Goal: Find specific page/section: Find specific page/section

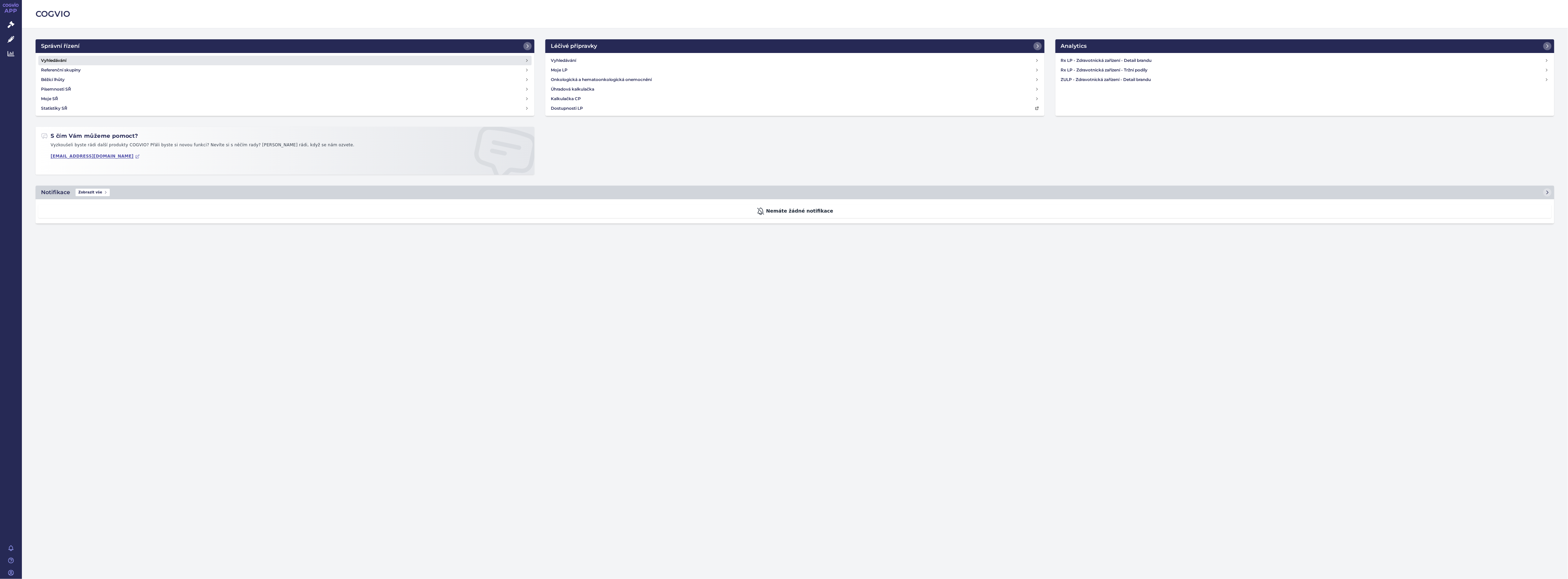
click at [119, 62] on link "Vyhledávání" at bounding box center [285, 61] width 494 height 10
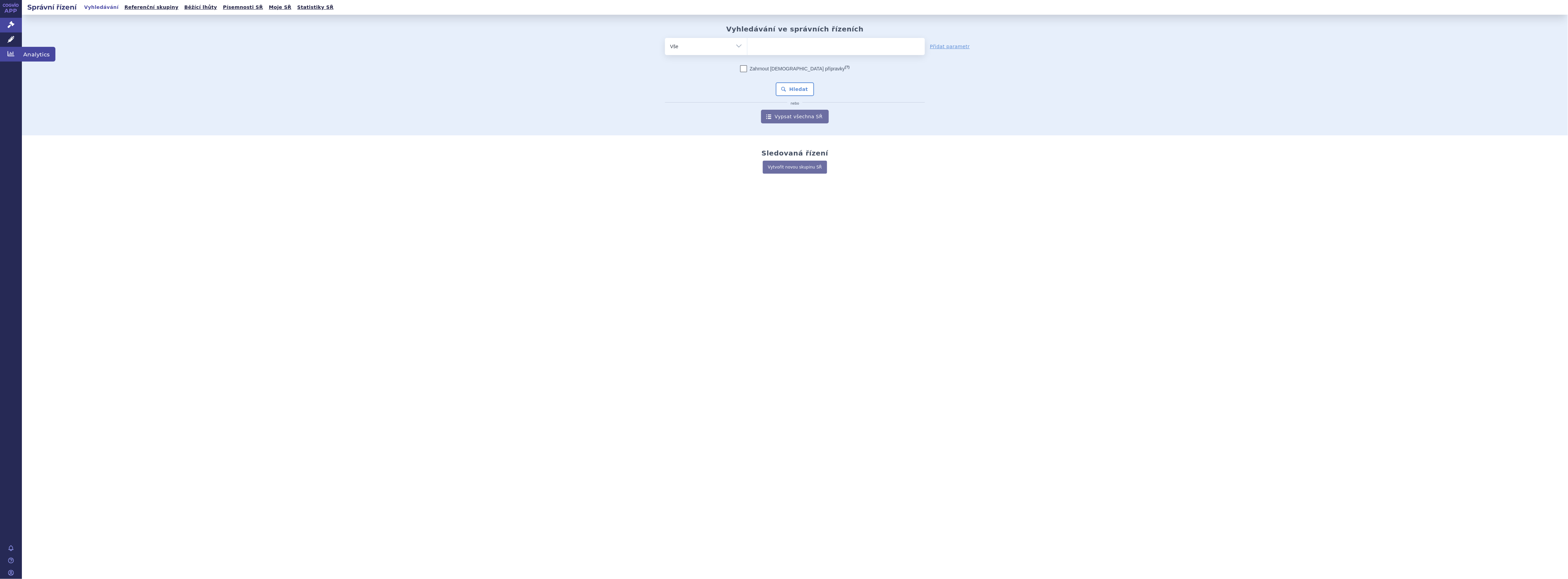
click at [15, 49] on link "Analytics" at bounding box center [11, 54] width 22 height 15
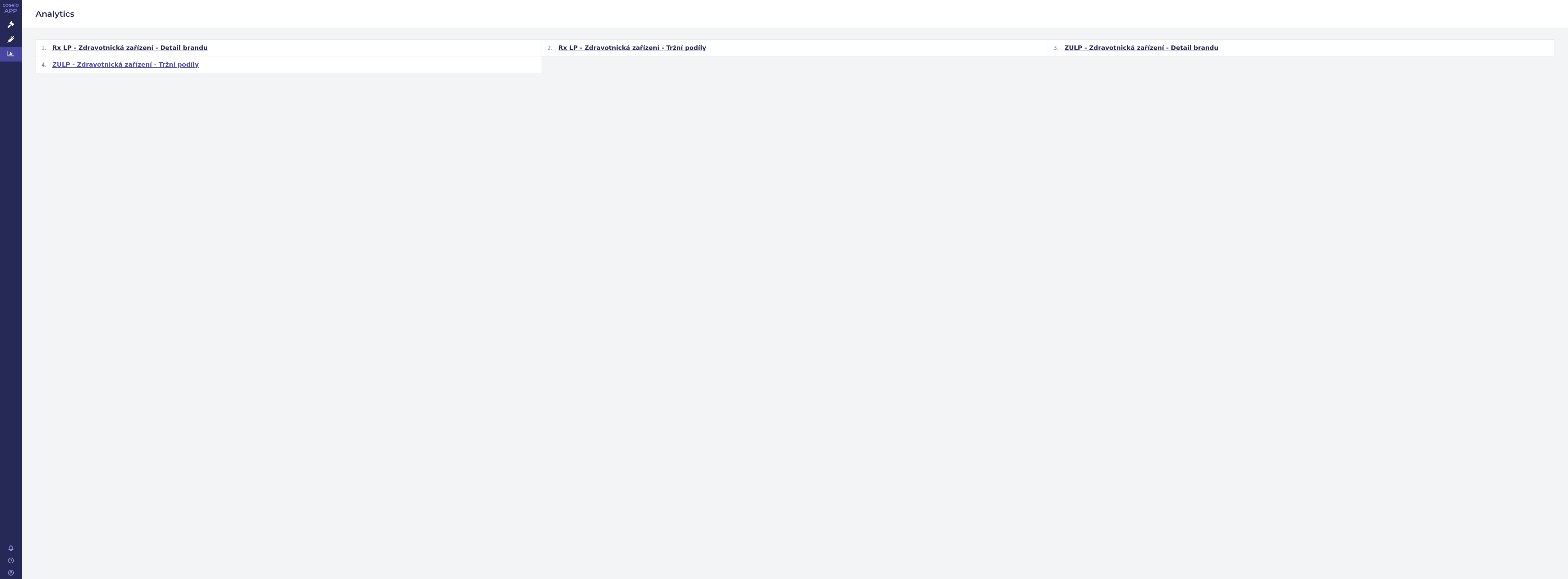
click at [83, 67] on span "ZULP - Zdravotnická zařízení - Tržní podíly" at bounding box center [125, 64] width 147 height 8
